Goal: Register for event/course

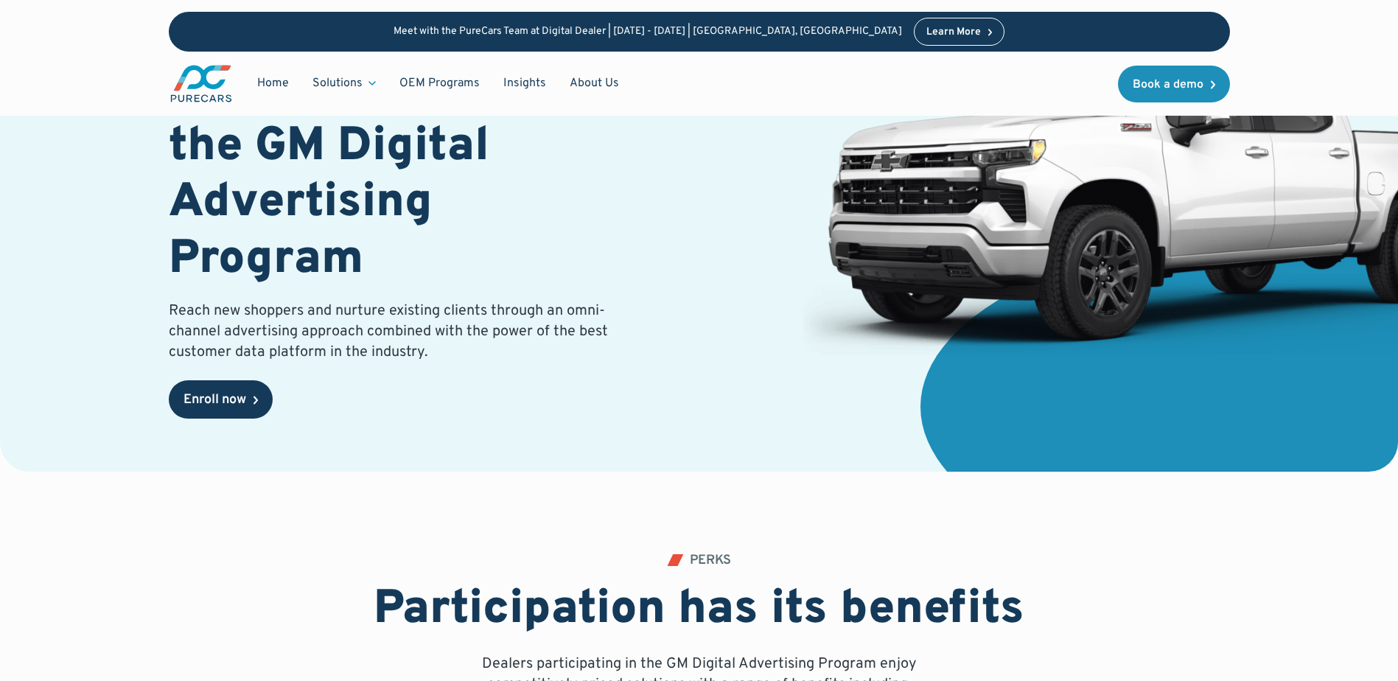
scroll to position [112, 0]
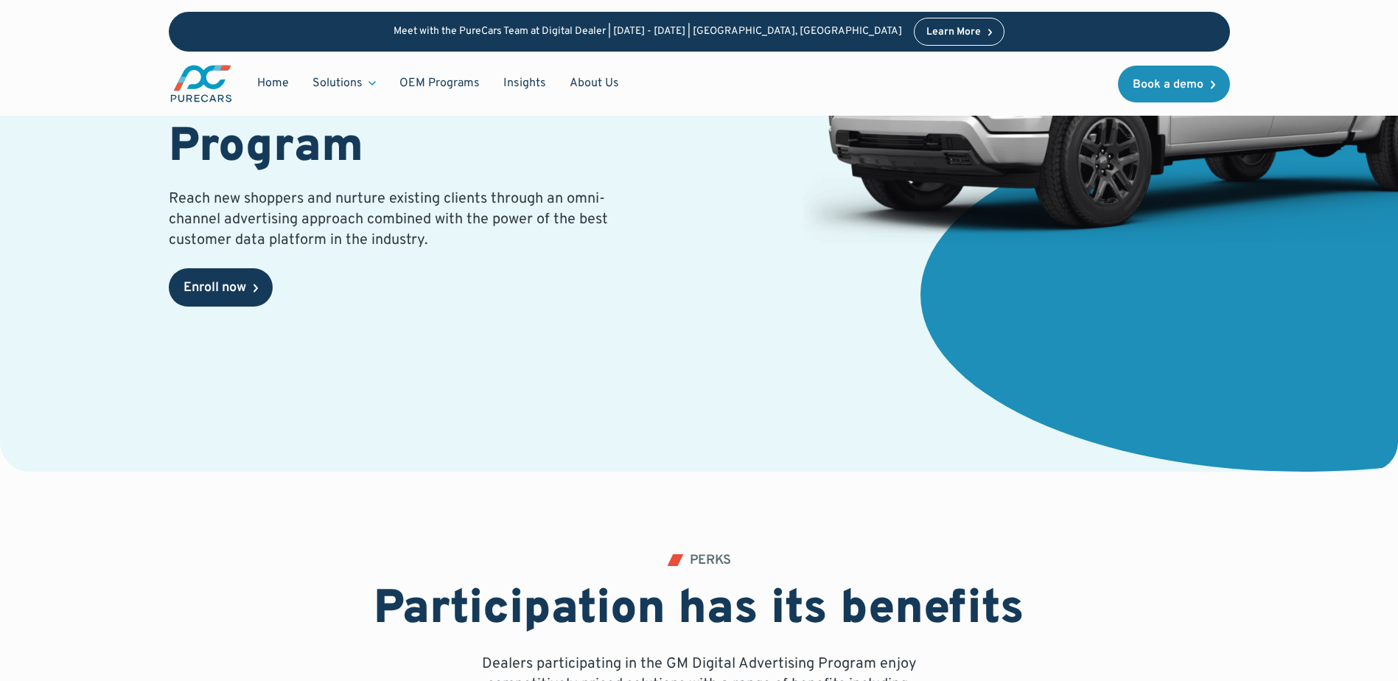
click at [235, 286] on div "Enroll now" at bounding box center [215, 288] width 63 height 13
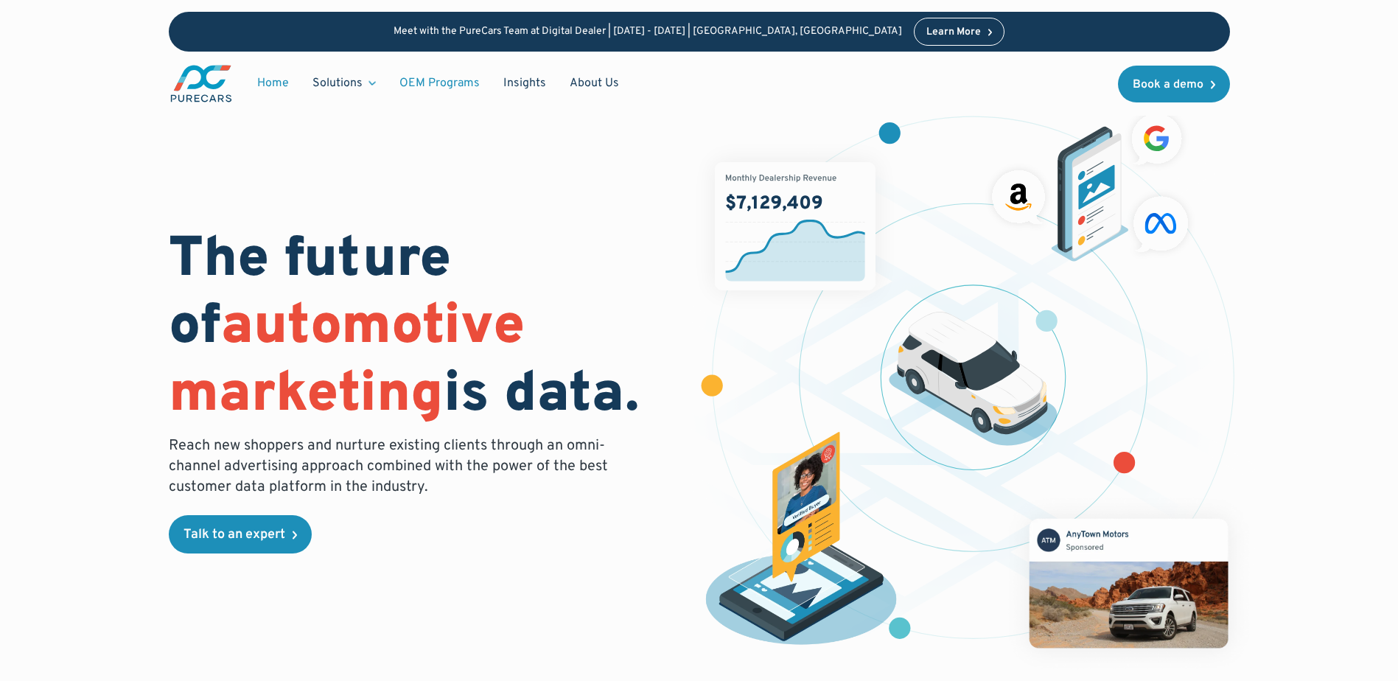
click at [417, 78] on link "OEM Programs" at bounding box center [440, 83] width 104 height 28
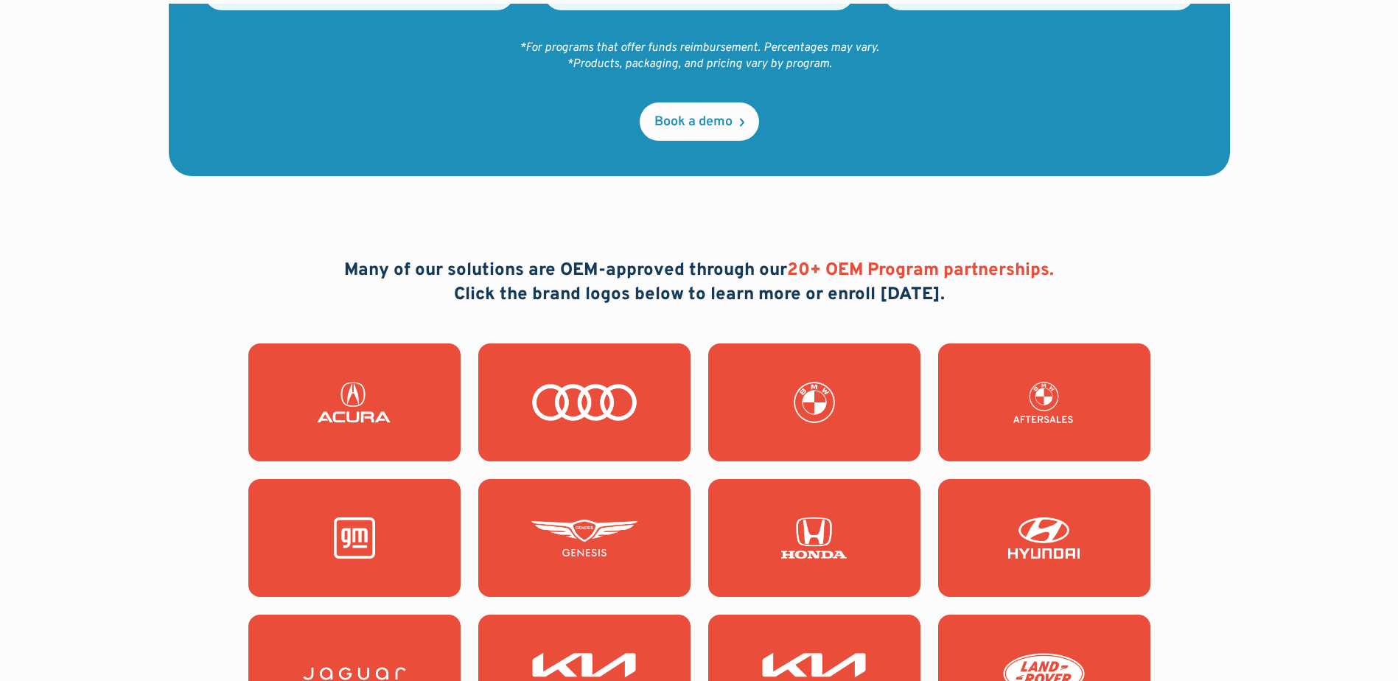
scroll to position [1253, 0]
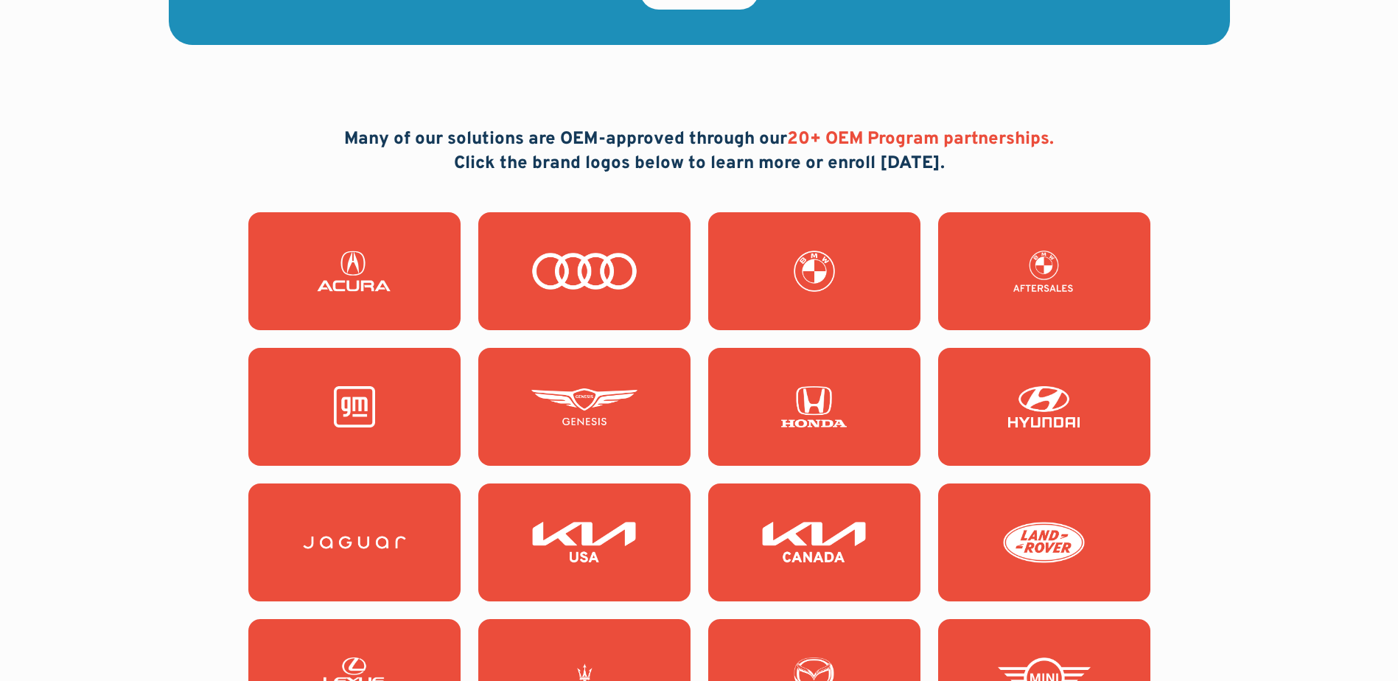
click at [380, 405] on img at bounding box center [354, 406] width 106 height 41
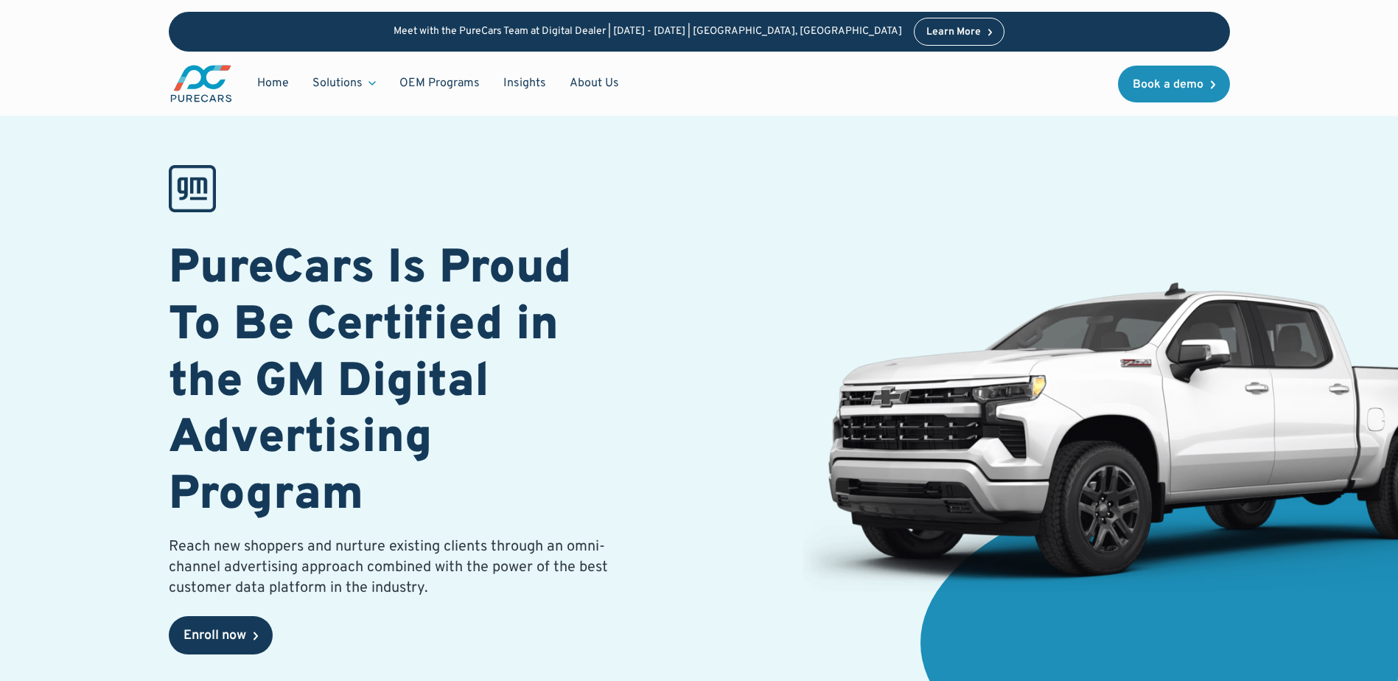
click at [200, 625] on link "Enroll now" at bounding box center [221, 635] width 104 height 38
